Goal: Task Accomplishment & Management: Manage account settings

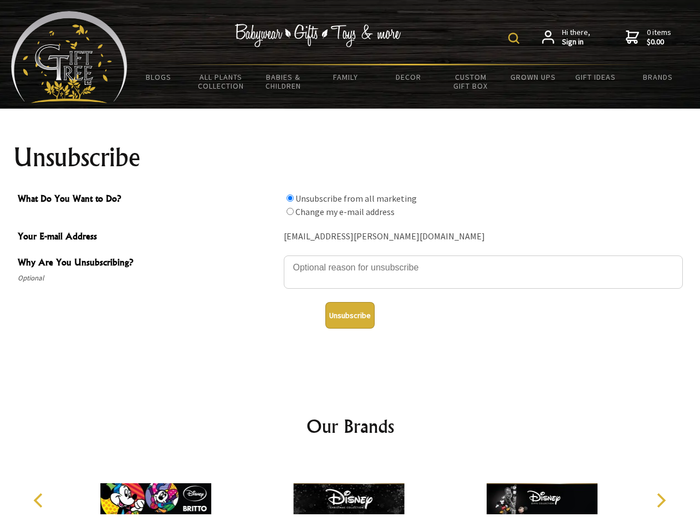
click at [516, 38] on img at bounding box center [513, 38] width 11 height 11
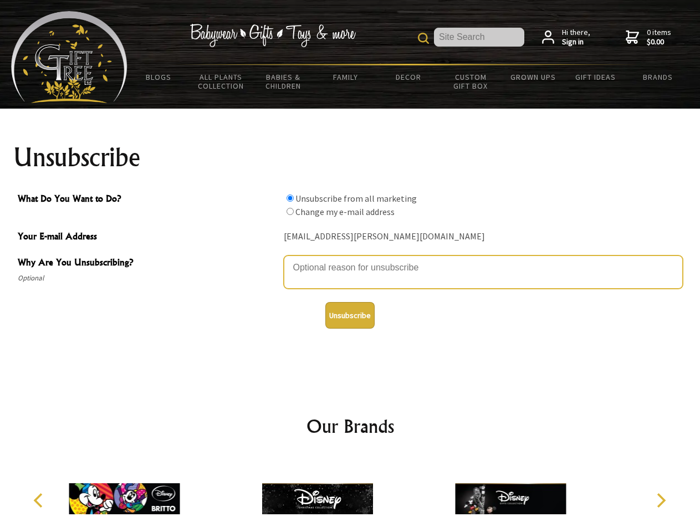
click at [350, 259] on textarea "Why Are You Unsubscribing?" at bounding box center [483, 272] width 399 height 33
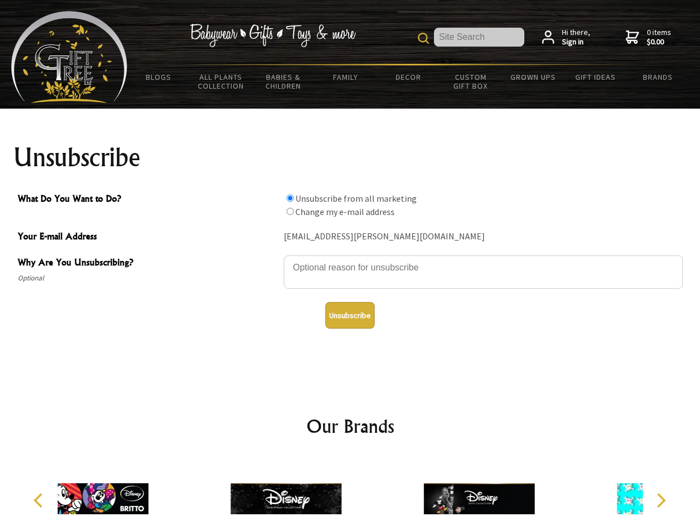
click at [290, 198] on input "What Do You Want to Do?" at bounding box center [290, 198] width 7 height 7
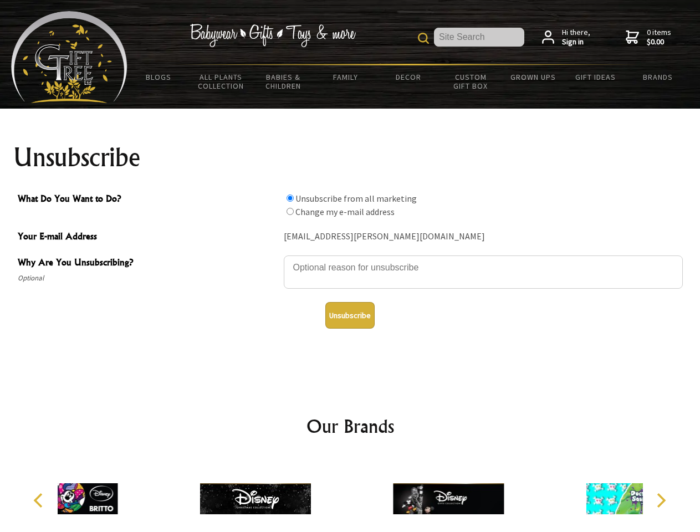
click at [290, 211] on input "What Do You Want to Do?" at bounding box center [290, 211] width 7 height 7
radio input "true"
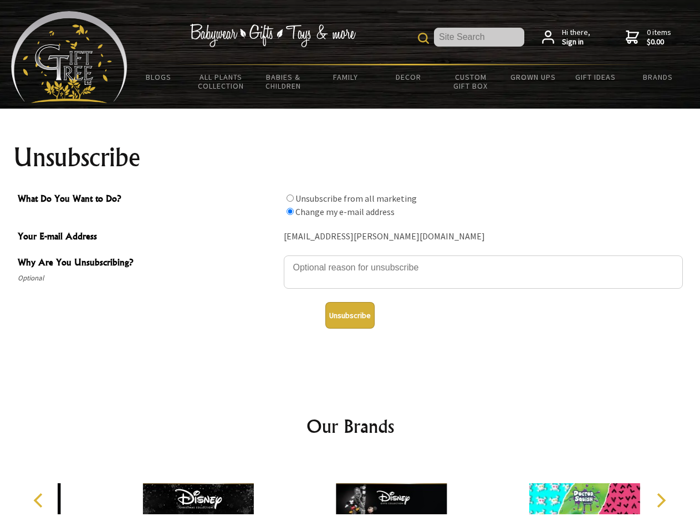
click at [350, 315] on button "Unsubscribe" at bounding box center [349, 315] width 49 height 27
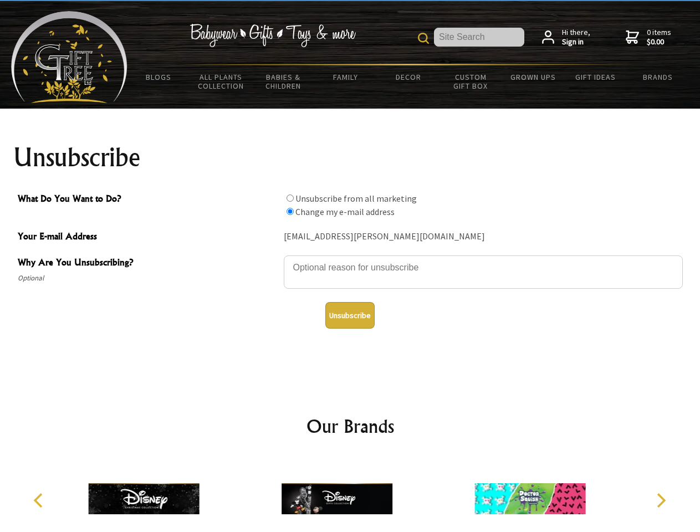
click at [40, 501] on icon "Previous" at bounding box center [39, 500] width 14 height 14
